Goal: Task Accomplishment & Management: Manage account settings

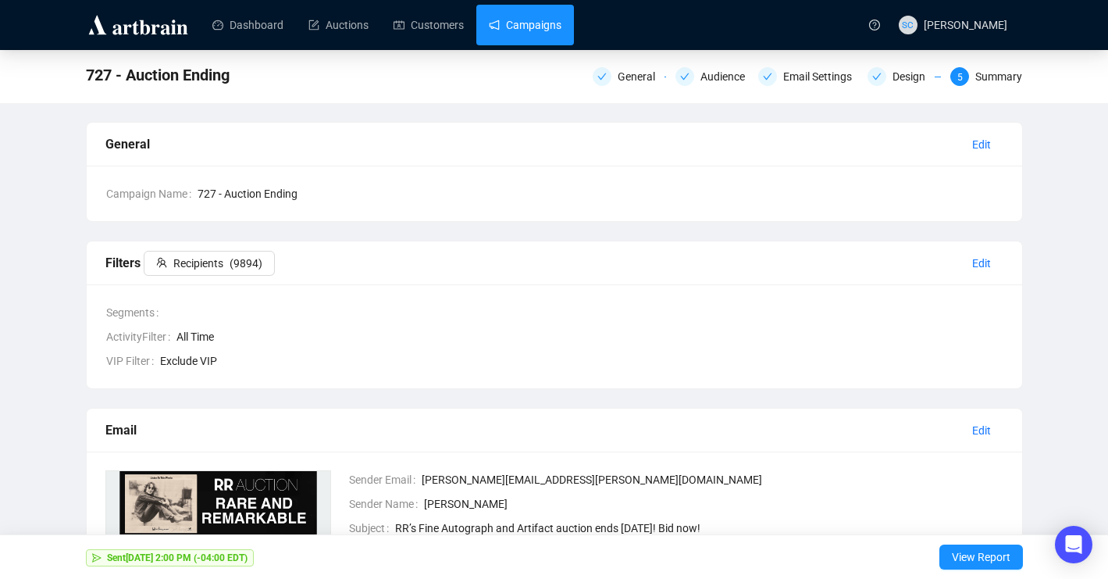
click at [550, 20] on link "Campaigns" at bounding box center [525, 25] width 73 height 41
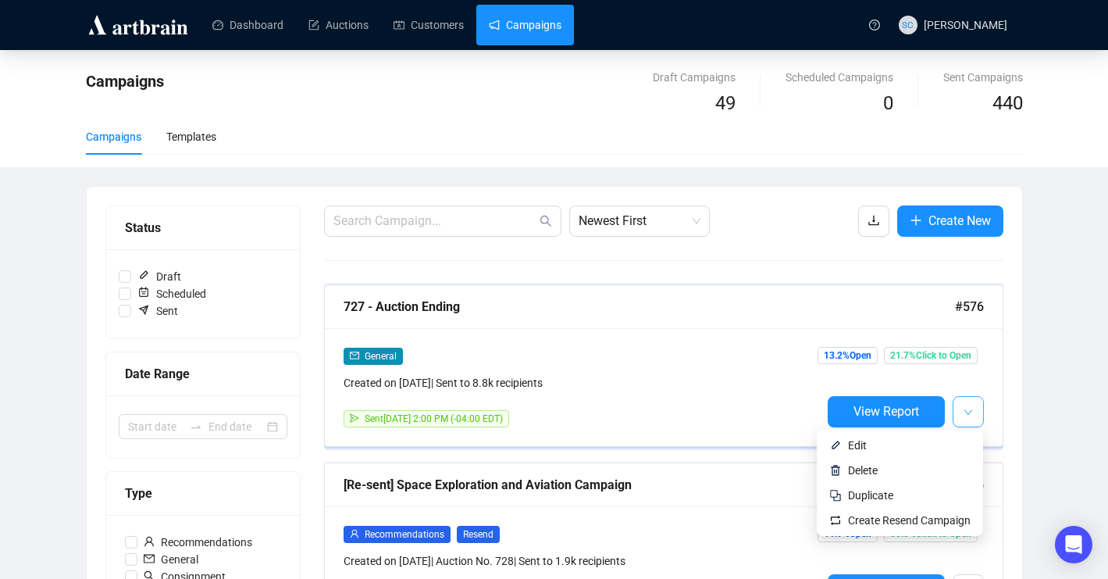
click at [970, 409] on icon "down" at bounding box center [968, 412] width 9 height 9
click at [917, 516] on span "Create Resend Campaign" at bounding box center [909, 520] width 123 height 12
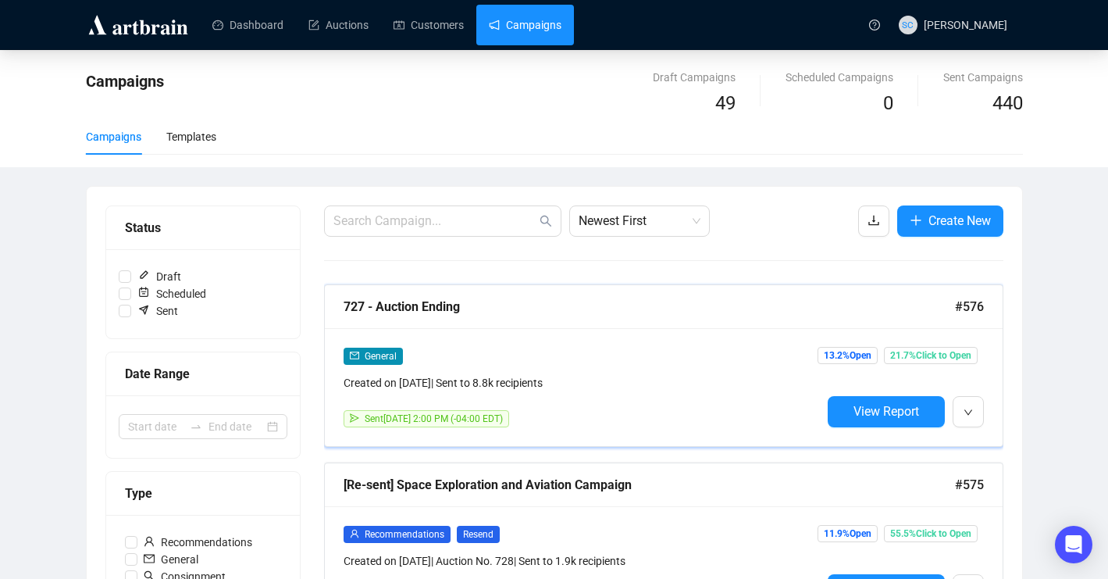
scroll to position [9, 0]
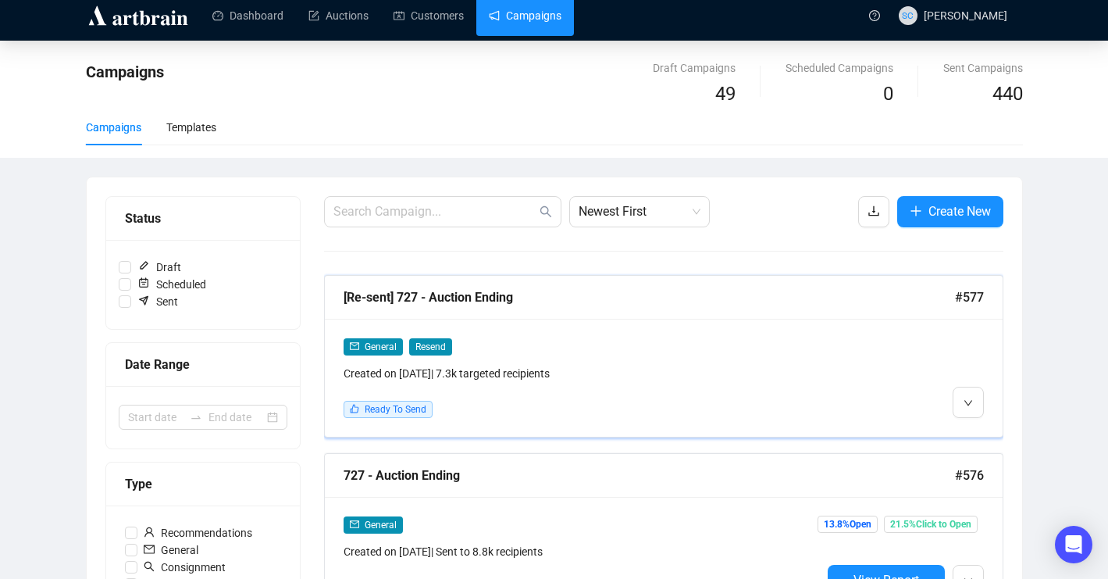
click at [843, 390] on div at bounding box center [902, 377] width 162 height 80
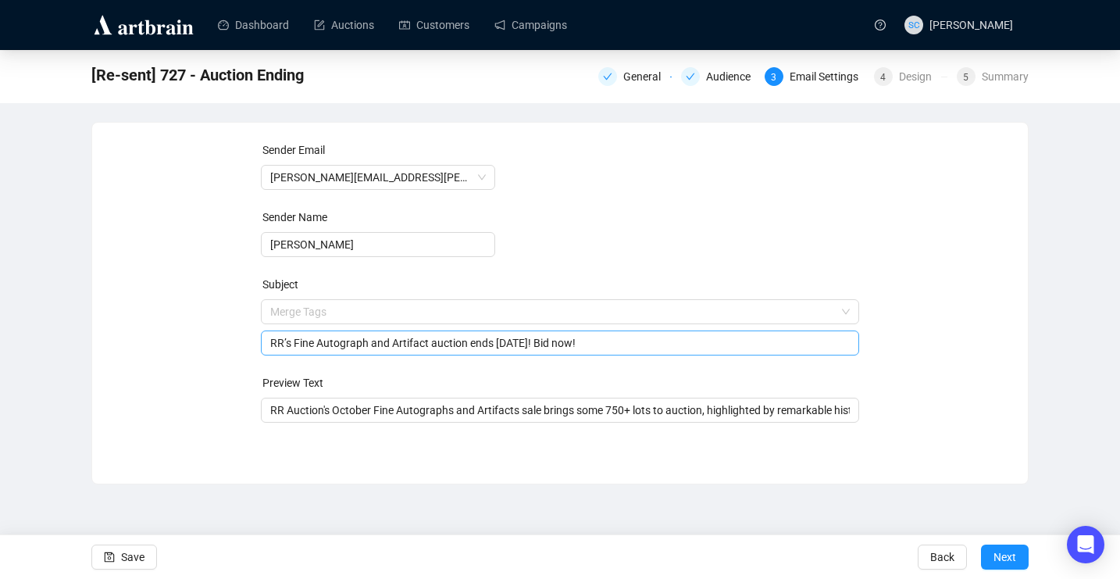
click at [534, 313] on span "Merge Tags RR’s Fine Autograph and Artifact auction ends [DATE]! Bid now!" at bounding box center [560, 327] width 599 height 44
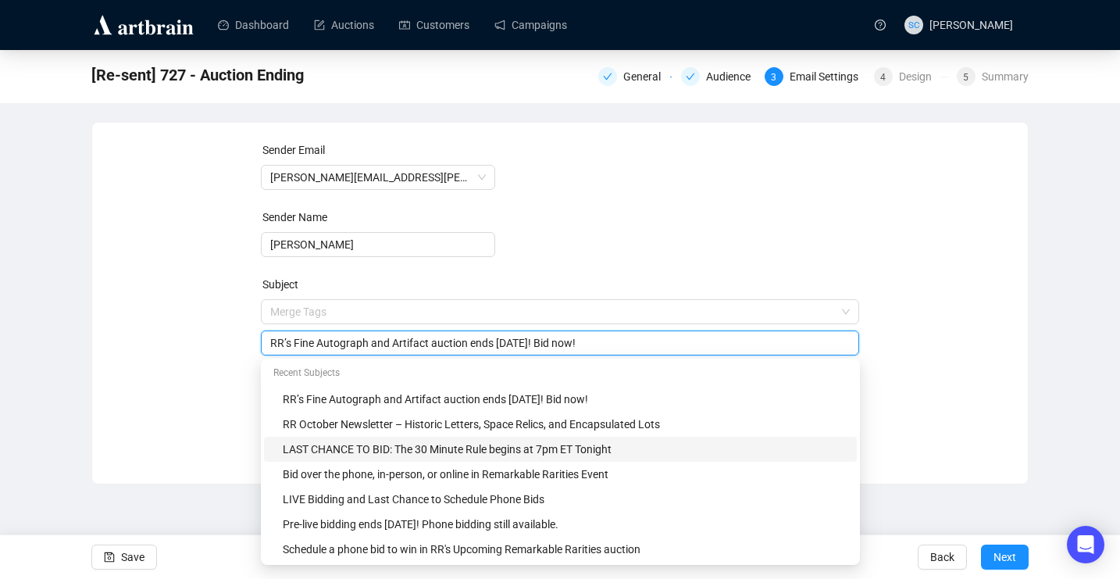
click at [490, 446] on div "LAST CHANCE TO BID: The 30 Minute Rule begins at 7pm ET Tonight" at bounding box center [565, 448] width 565 height 17
type input "LAST CHANCE TO BID: The 30 Minute Rule begins at 7pm ET Tonight"
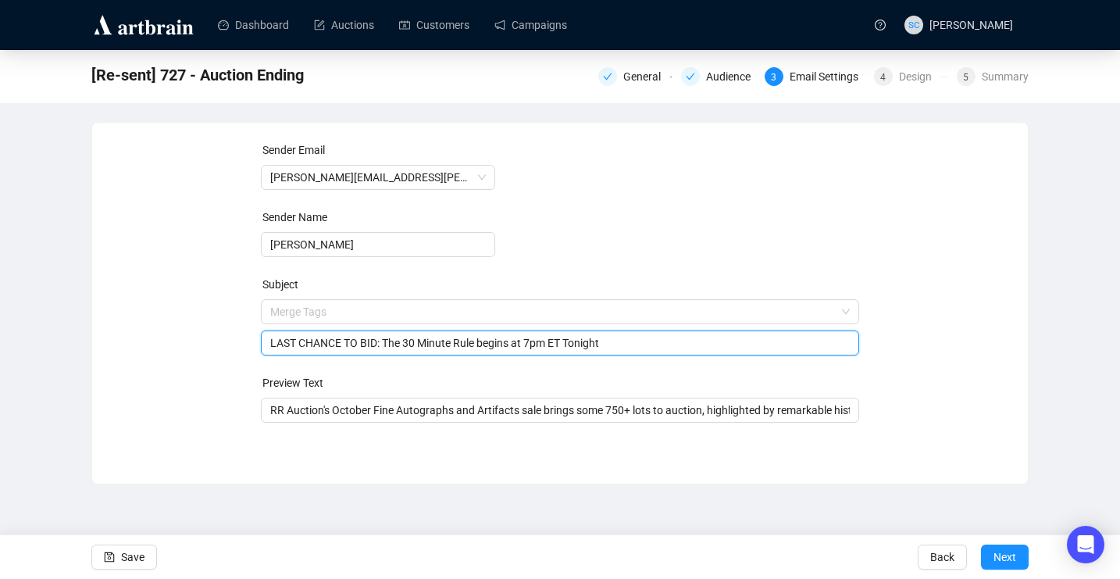
click at [688, 237] on form "Sender Email [PERSON_NAME][EMAIL_ADDRESS][PERSON_NAME][DOMAIN_NAME] Sender Name…" at bounding box center [560, 281] width 599 height 281
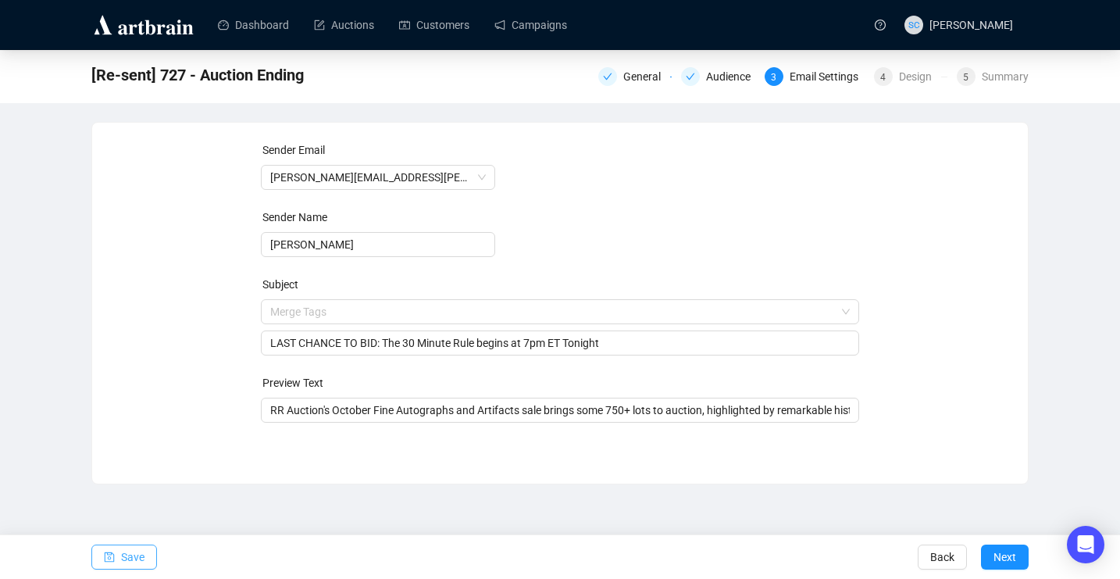
click at [127, 557] on span "Save" at bounding box center [132, 557] width 23 height 44
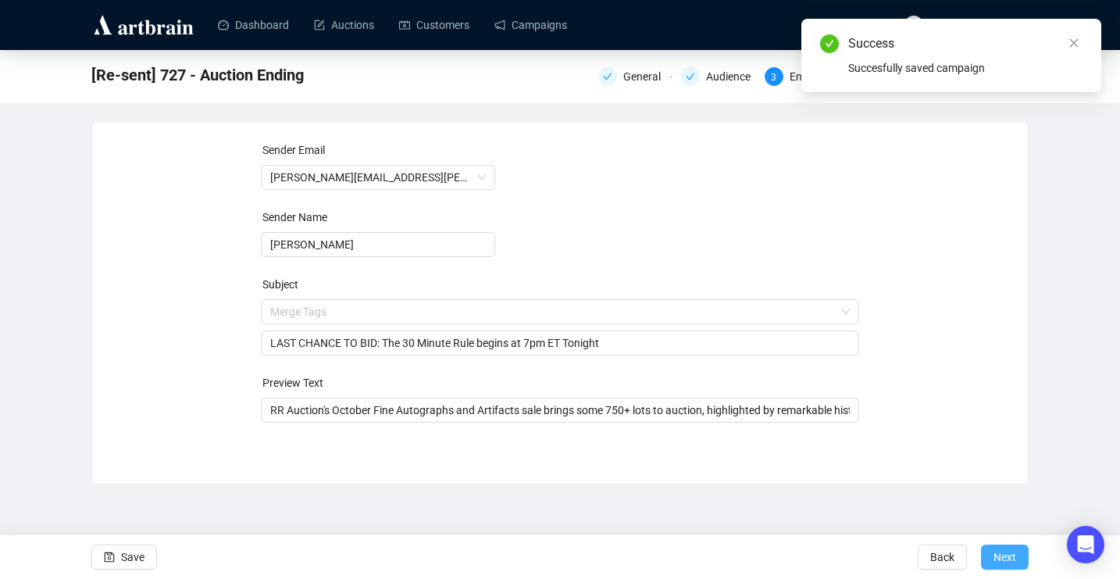
click at [1010, 554] on span "Next" at bounding box center [1004, 557] width 23 height 44
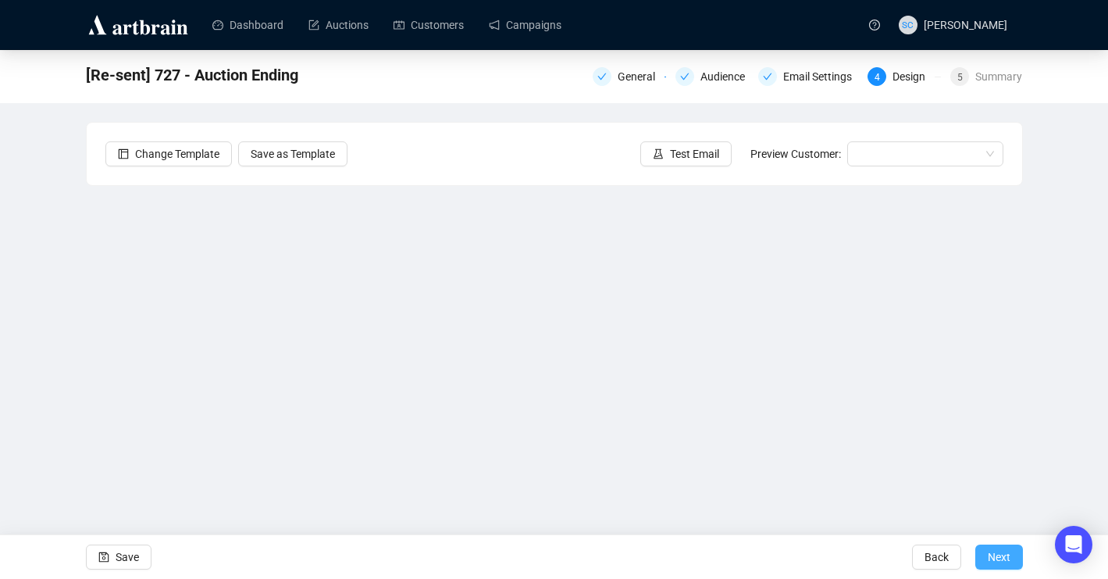
click at [985, 556] on button "Next" at bounding box center [999, 556] width 48 height 25
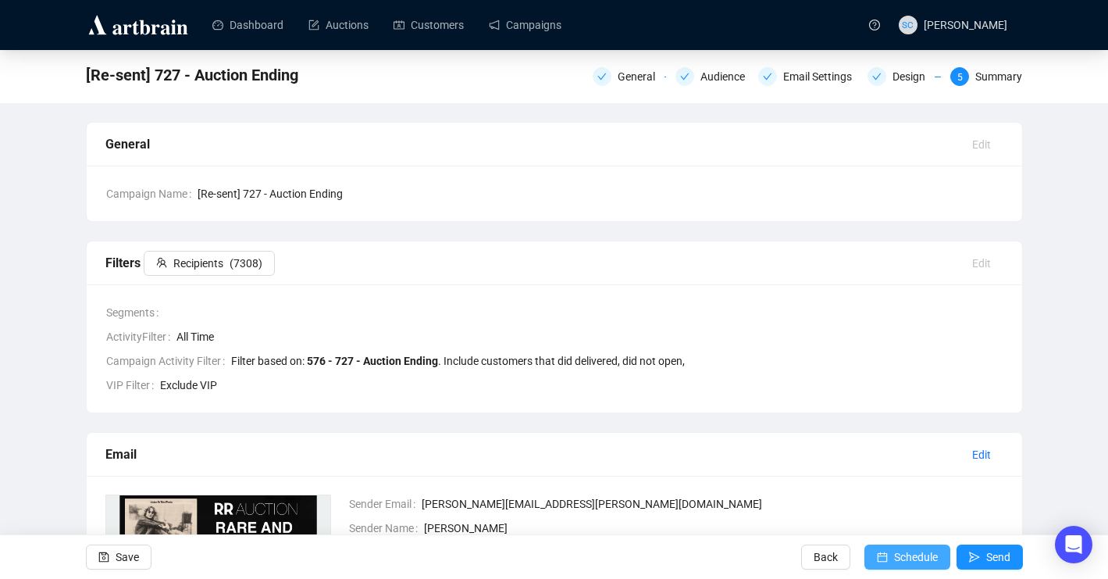
click at [894, 551] on span "Schedule" at bounding box center [916, 557] width 44 height 44
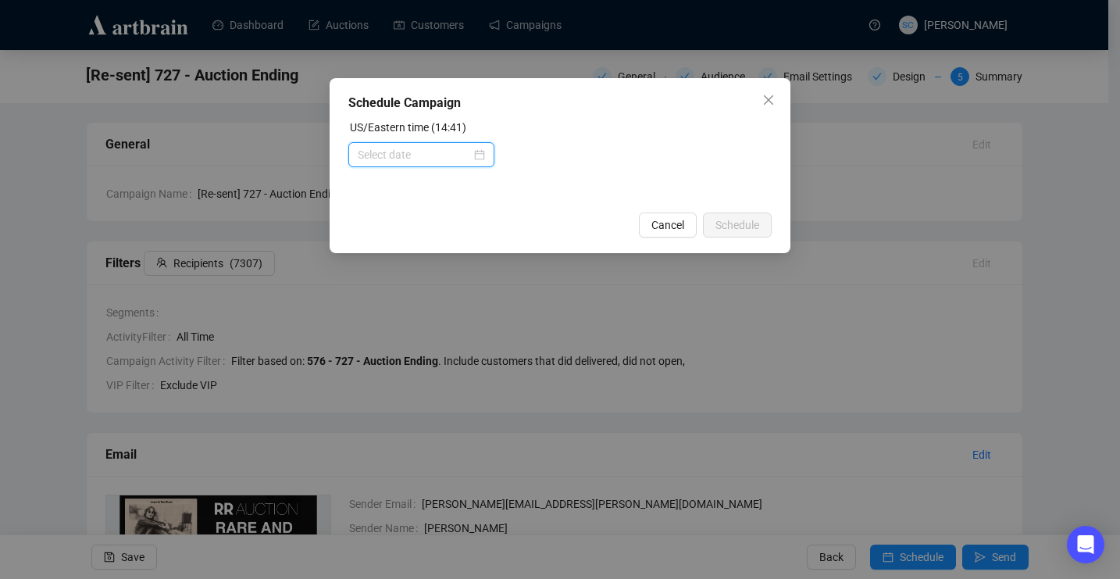
click at [419, 158] on input at bounding box center [414, 154] width 113 height 17
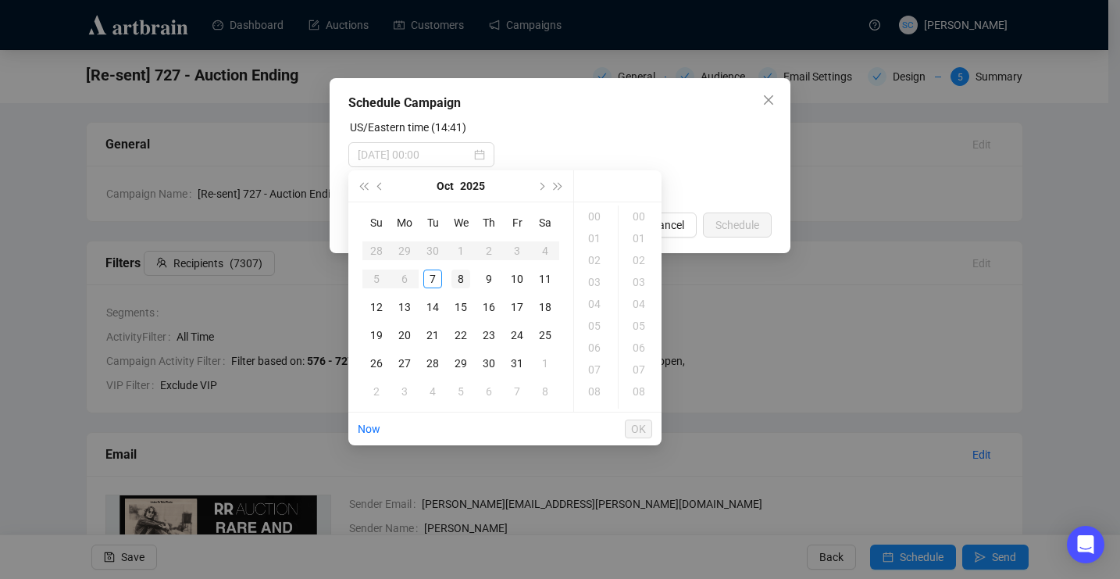
click at [454, 277] on div "8" at bounding box center [460, 278] width 19 height 19
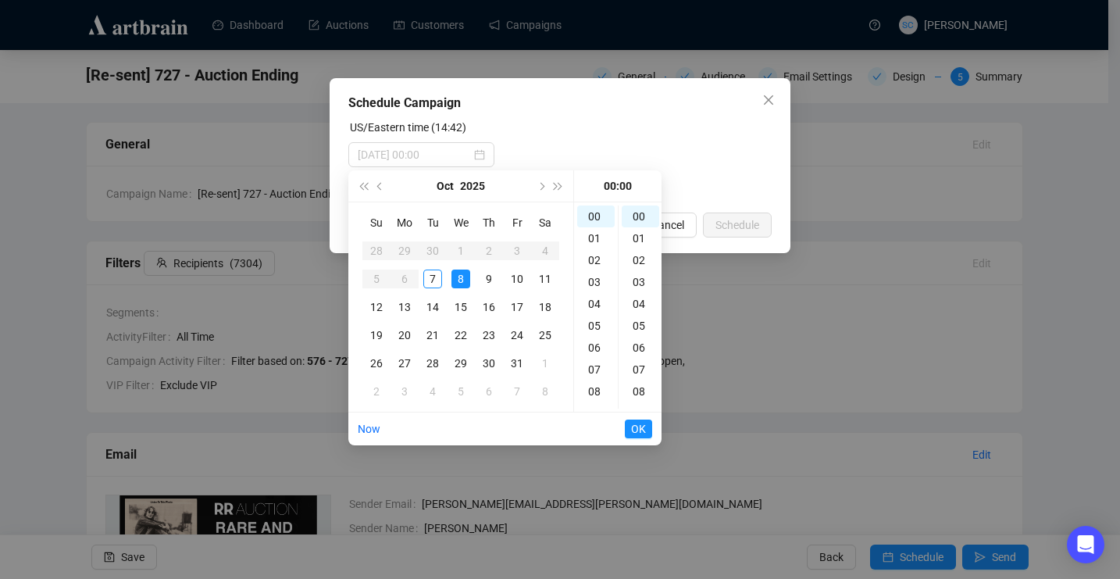
click at [466, 278] on div "8" at bounding box center [460, 278] width 19 height 19
click at [456, 278] on div "8" at bounding box center [460, 278] width 19 height 19
click at [599, 387] on div "14" at bounding box center [595, 382] width 37 height 22
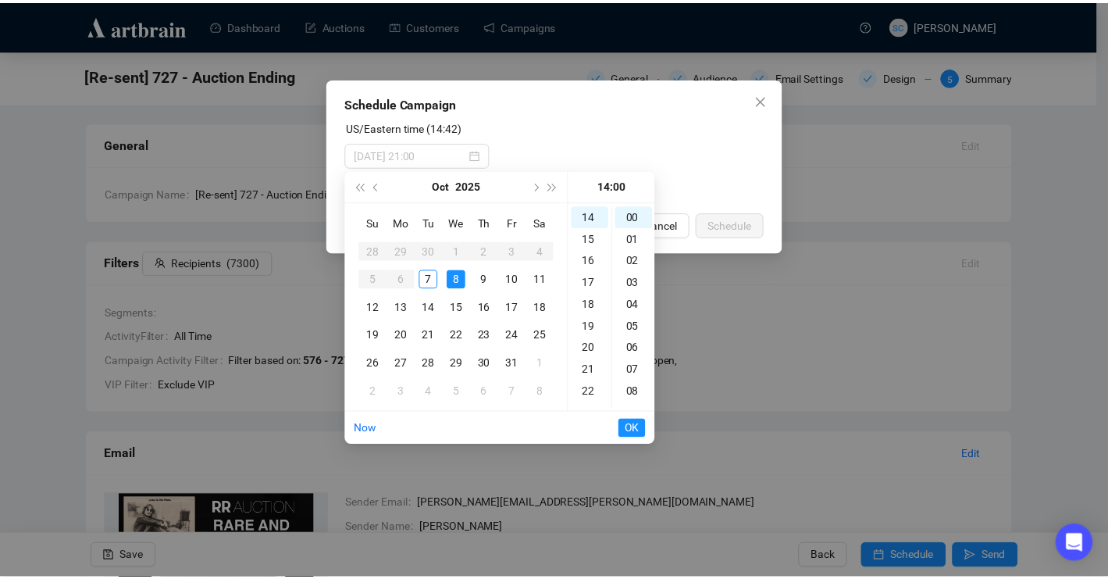
scroll to position [306, 0]
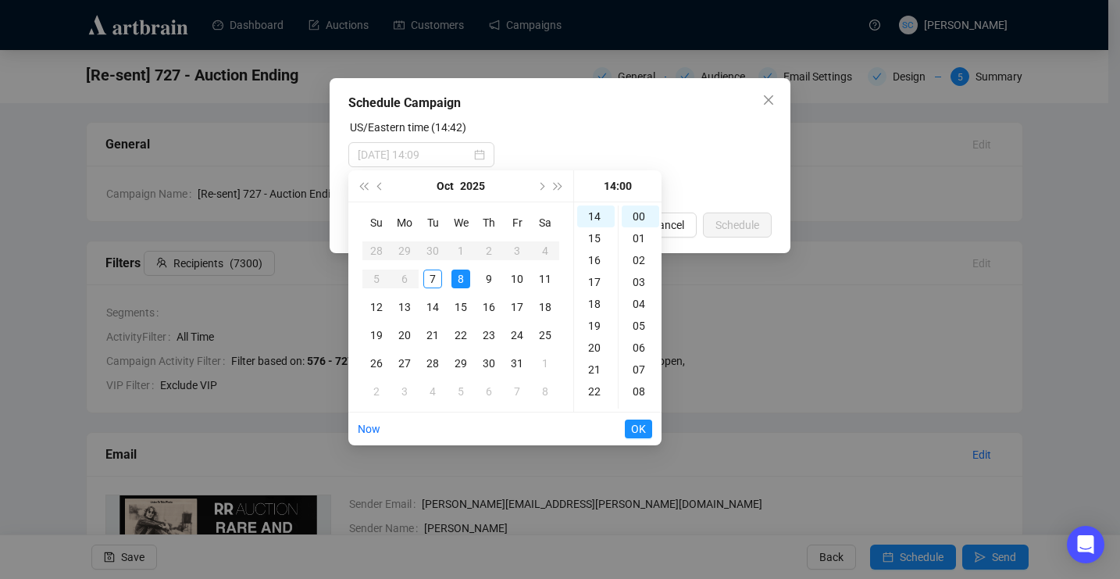
type input "[DATE] 14:00"
click at [634, 429] on span "OK" at bounding box center [638, 429] width 15 height 30
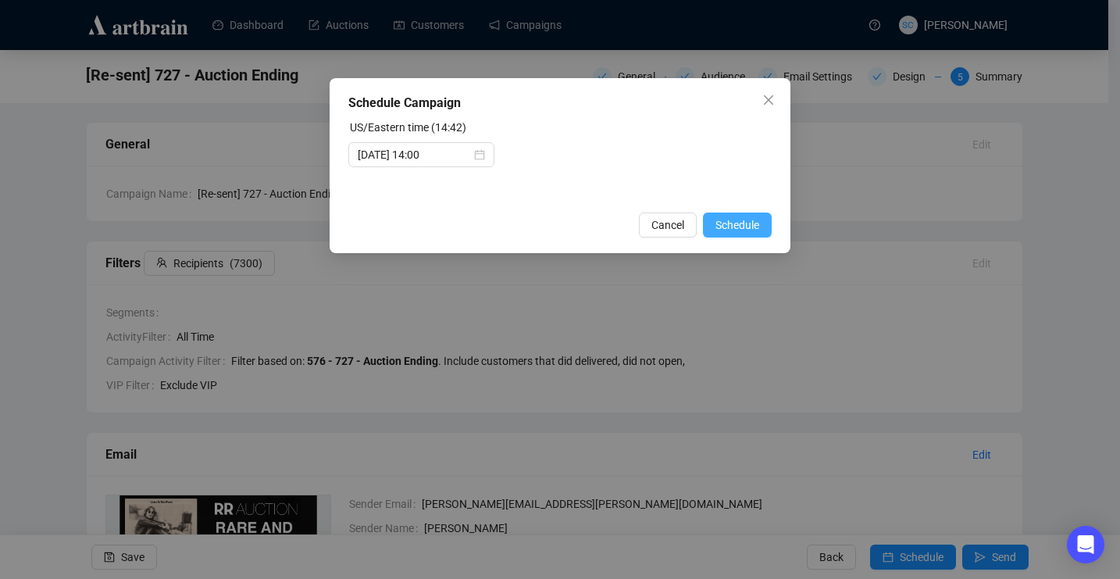
click at [757, 228] on span "Schedule" at bounding box center [737, 224] width 44 height 17
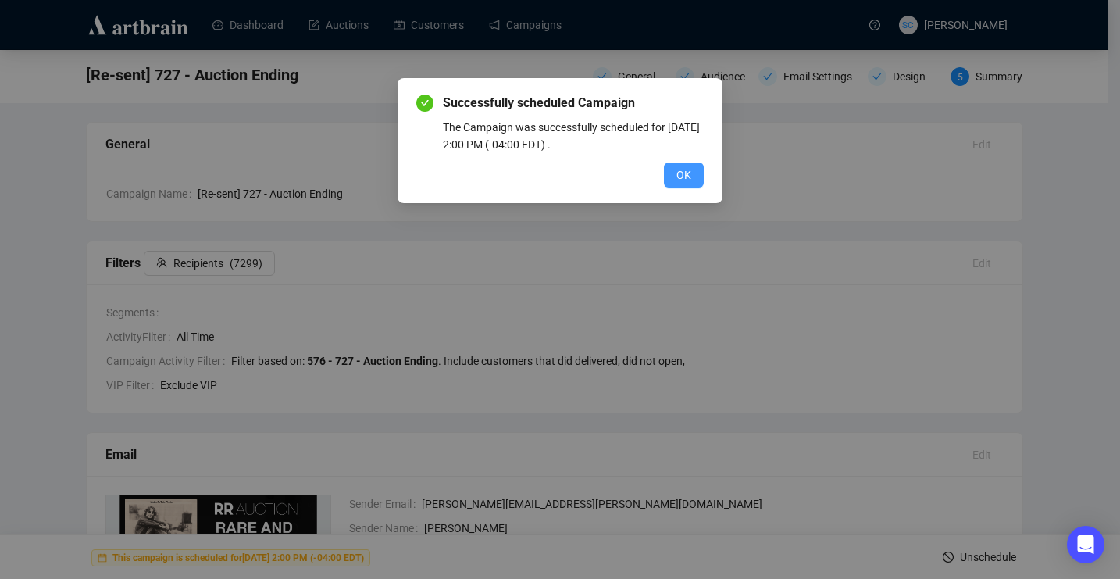
click at [687, 172] on span "OK" at bounding box center [683, 174] width 15 height 17
